Goal: Transaction & Acquisition: Purchase product/service

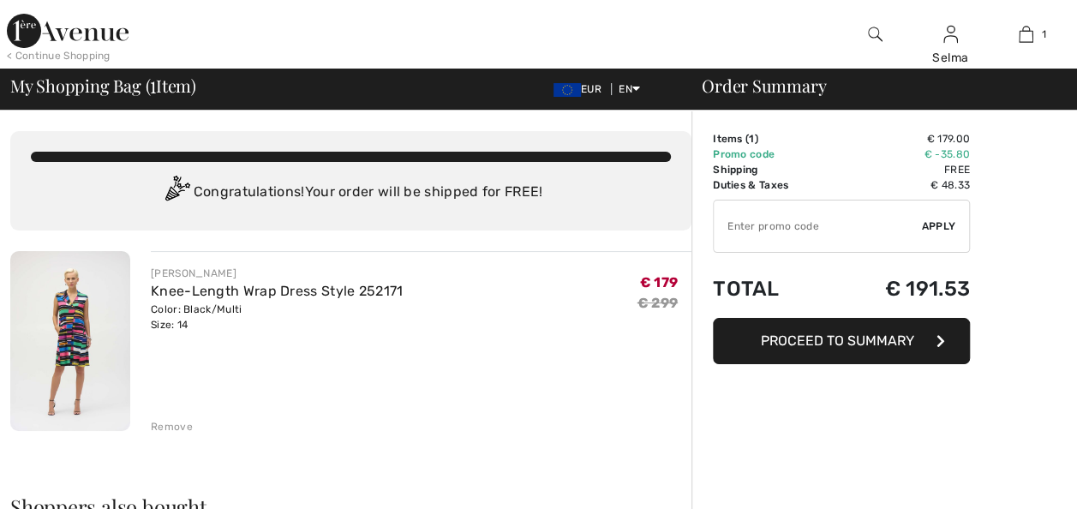
click at [844, 346] on span "Proceed to Summary" at bounding box center [836, 340] width 153 height 16
